Goal: Information Seeking & Learning: Learn about a topic

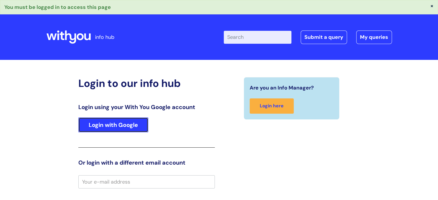
click at [128, 128] on link "Login with Google" at bounding box center [113, 124] width 70 height 15
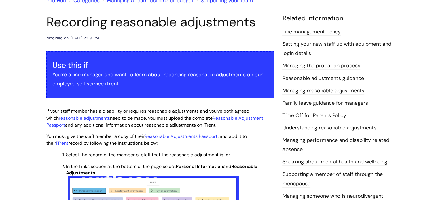
scroll to position [86, 0]
